Goal: Information Seeking & Learning: Learn about a topic

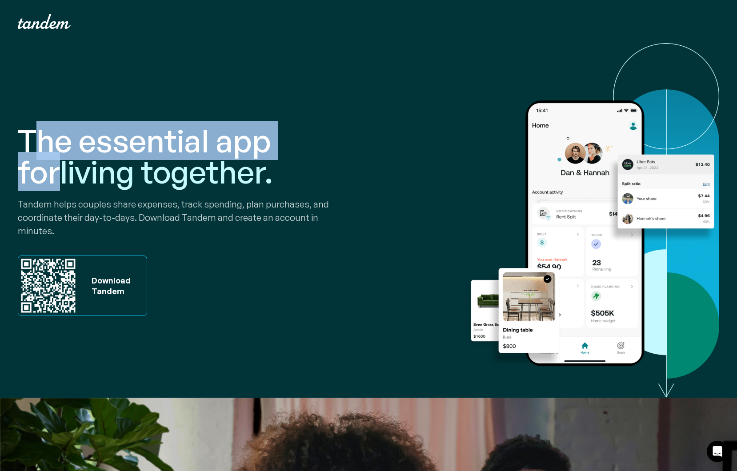
drag, startPoint x: 119, startPoint y: 149, endPoint x: 321, endPoint y: 149, distance: 201.5
click at [321, 149] on h1 "The essential app for living together." at bounding box center [191, 156] width 347 height 62
click at [183, 157] on h1 "The essential app for living together." at bounding box center [191, 156] width 347 height 62
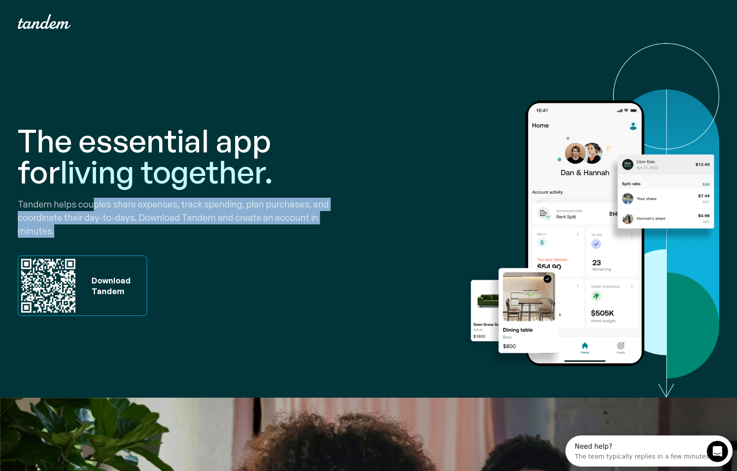
drag, startPoint x: 89, startPoint y: 212, endPoint x: 358, endPoint y: 226, distance: 269.5
click at [358, 226] on p "Tandem helps couples share expenses, track spending, plan purchases, and coordi…" at bounding box center [191, 218] width 347 height 40
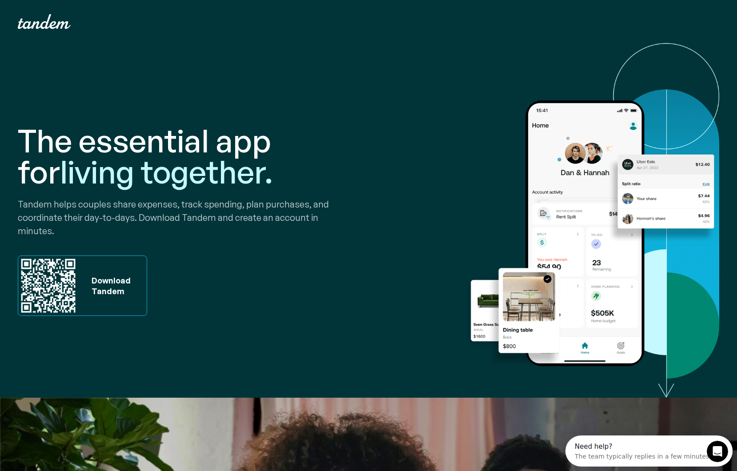
click at [250, 198] on div "The essential app for living together. Tandem helps couples share expenses, tra…" at bounding box center [191, 221] width 347 height 298
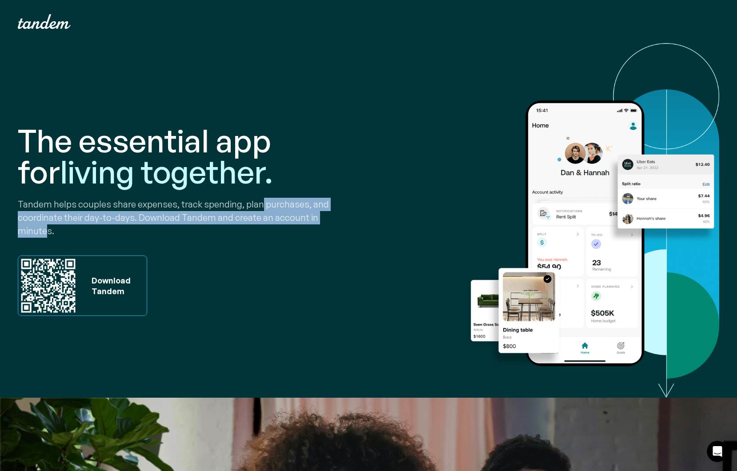
drag, startPoint x: 257, startPoint y: 214, endPoint x: 349, endPoint y: 230, distance: 93.2
click at [349, 230] on p "Tandem helps couples share expenses, track spending, plan purchases, and coordi…" at bounding box center [191, 218] width 347 height 40
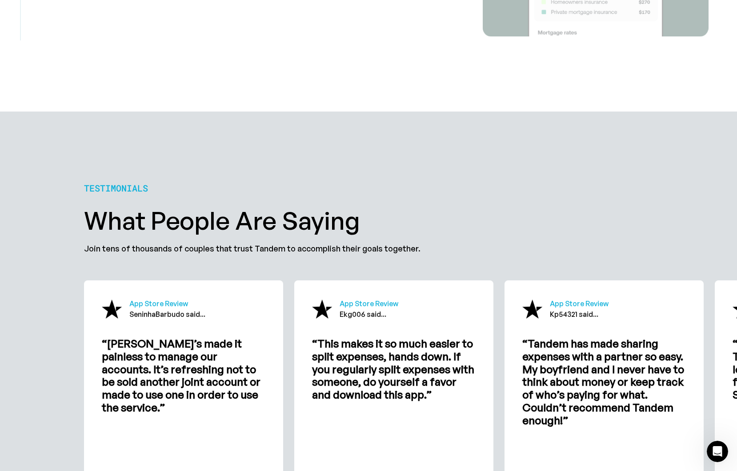
scroll to position [2507, 0]
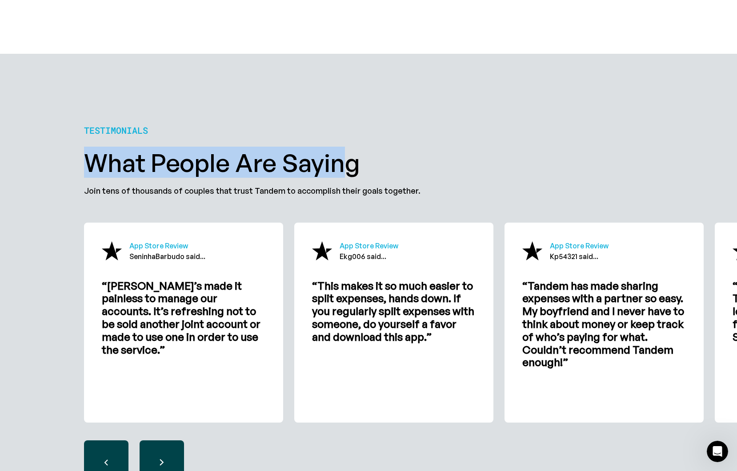
drag, startPoint x: 87, startPoint y: 165, endPoint x: 387, endPoint y: 172, distance: 300.3
click at [371, 172] on h2 "What people are saying" at bounding box center [368, 162] width 569 height 25
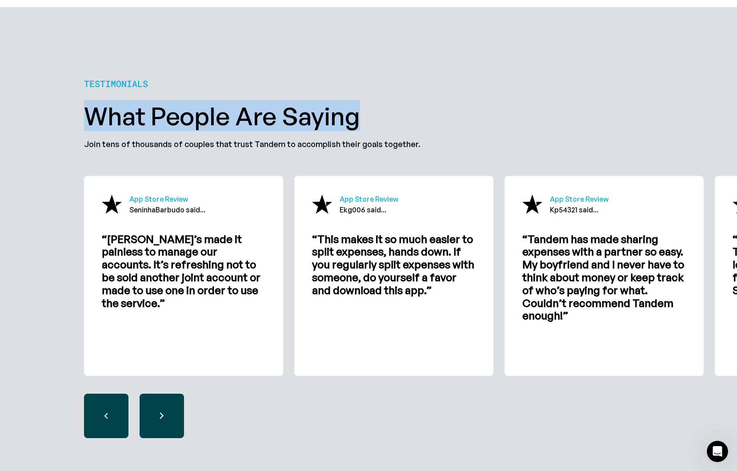
scroll to position [2563, 0]
